Goal: Information Seeking & Learning: Learn about a topic

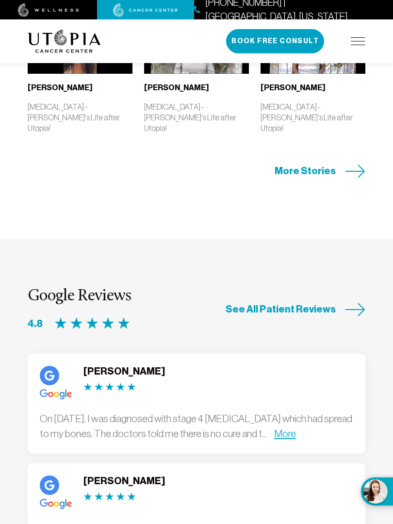
scroll to position [2879, 0]
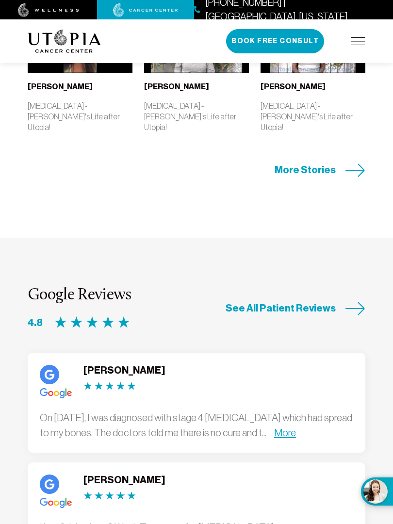
click at [296, 427] on link "More" at bounding box center [285, 432] width 22 height 11
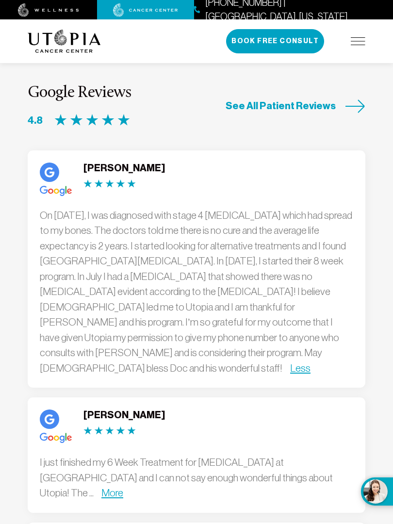
scroll to position [3082, 0]
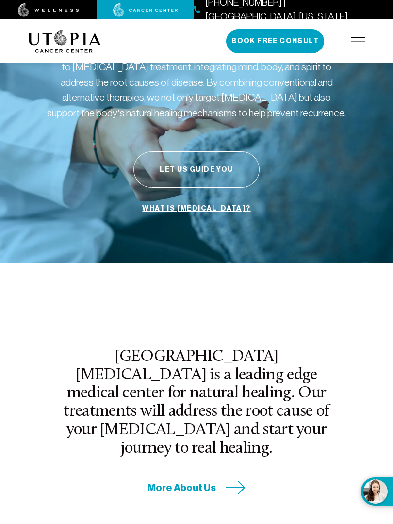
scroll to position [0, 0]
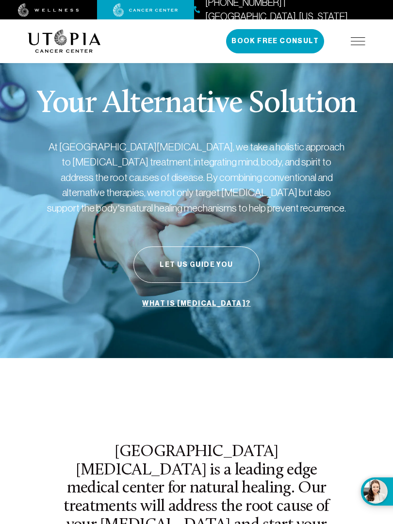
click at [357, 44] on img at bounding box center [358, 41] width 15 height 8
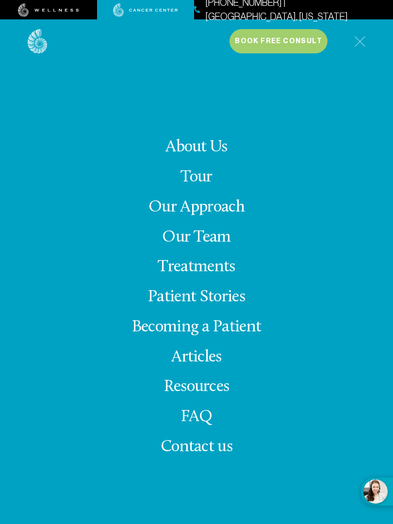
click at [208, 246] on link "Our Team" at bounding box center [196, 237] width 69 height 17
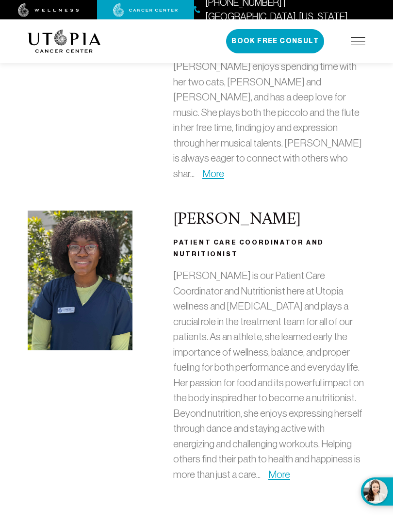
scroll to position [3320, 0]
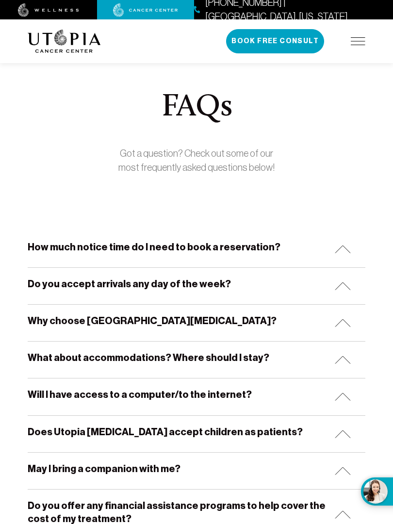
click at [341, 358] on img at bounding box center [343, 360] width 16 height 8
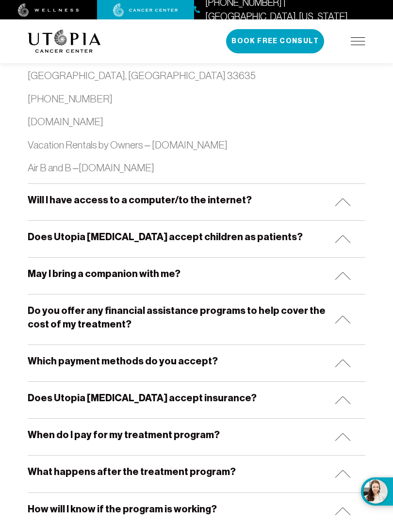
scroll to position [989, 0]
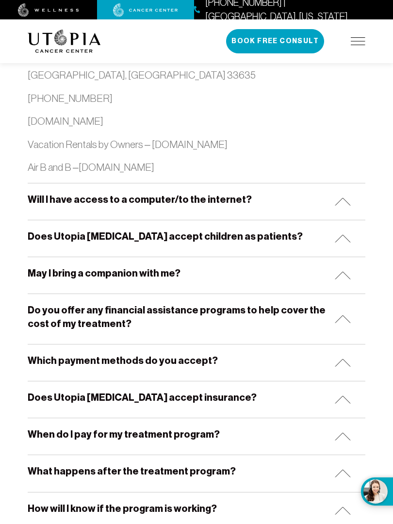
click at [339, 271] on img at bounding box center [343, 275] width 16 height 8
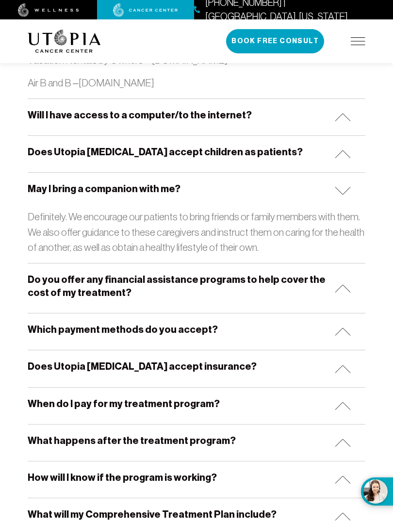
scroll to position [1074, 0]
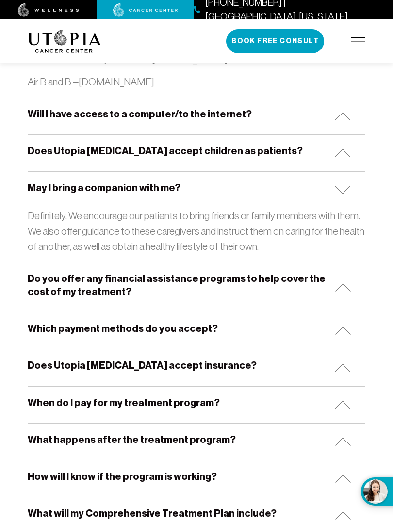
click at [339, 283] on img at bounding box center [343, 287] width 16 height 8
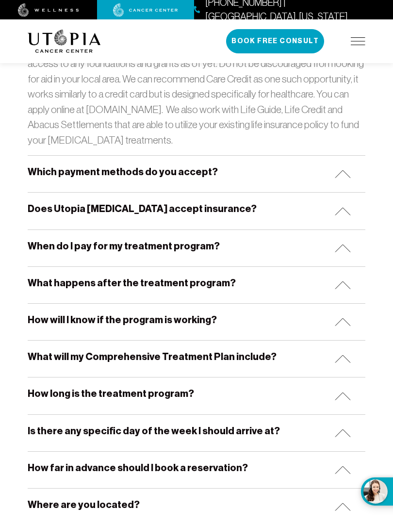
scroll to position [1362, 0]
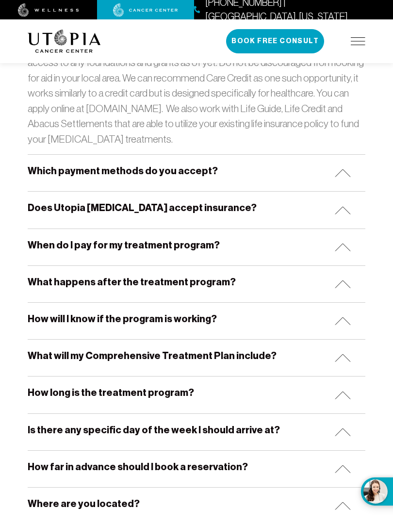
click at [330, 204] on div "Does Utopia [MEDICAL_DATA] accept insurance?" at bounding box center [197, 210] width 338 height 36
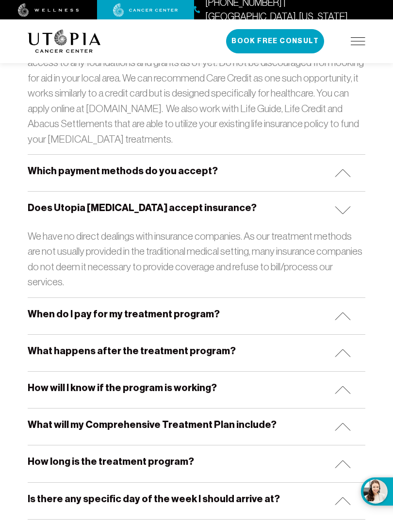
click at [340, 312] on img at bounding box center [343, 316] width 16 height 8
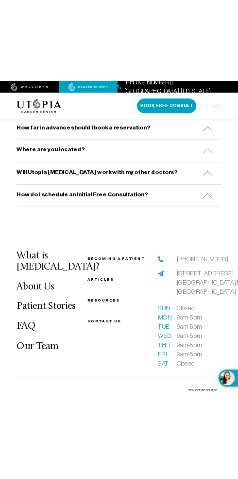
scroll to position [1680, 0]
